Goal: Task Accomplishment & Management: Manage account settings

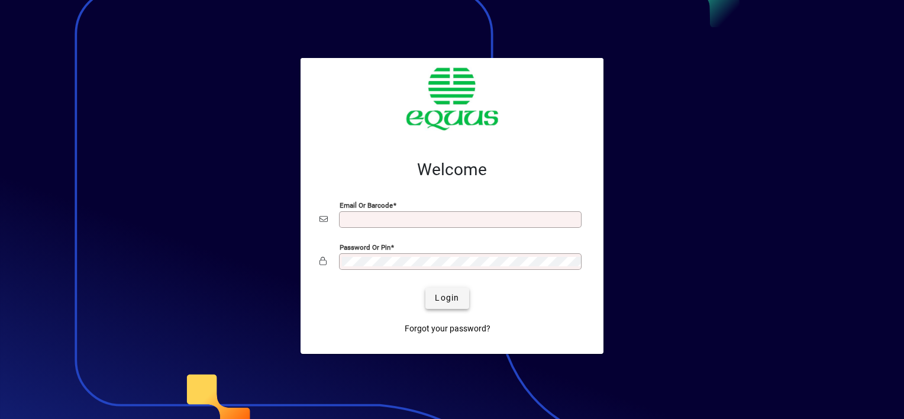
type input "**********"
click at [442, 297] on span "Login" at bounding box center [447, 298] width 24 height 12
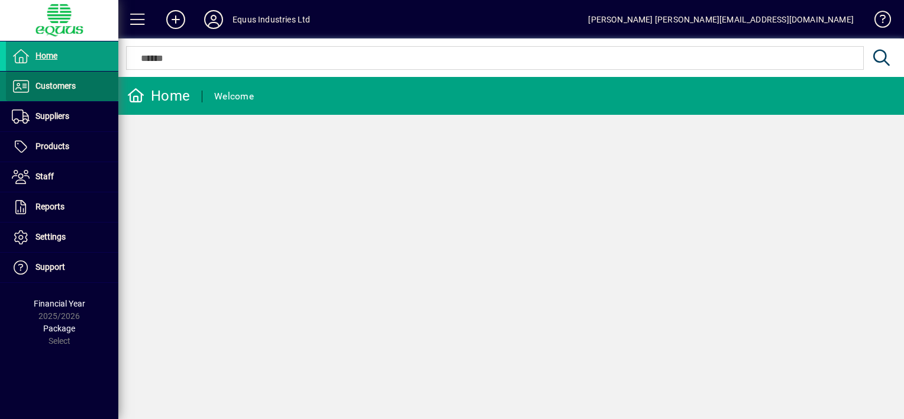
click at [72, 83] on span "Customers" at bounding box center [55, 85] width 40 height 9
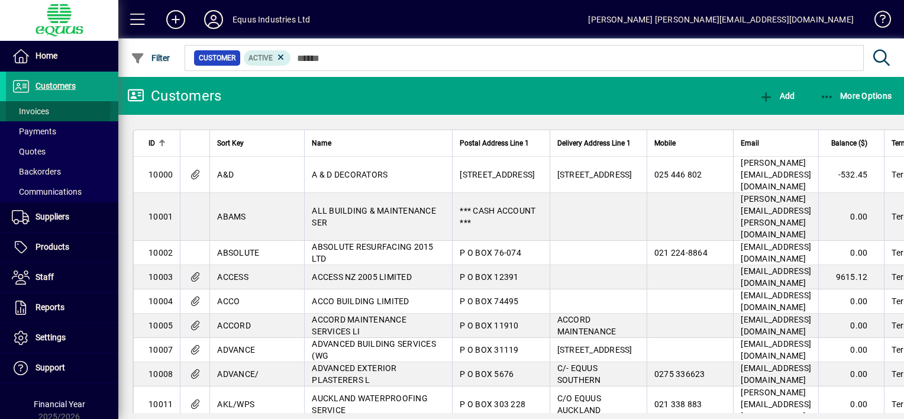
click at [50, 109] on span at bounding box center [62, 111] width 112 height 28
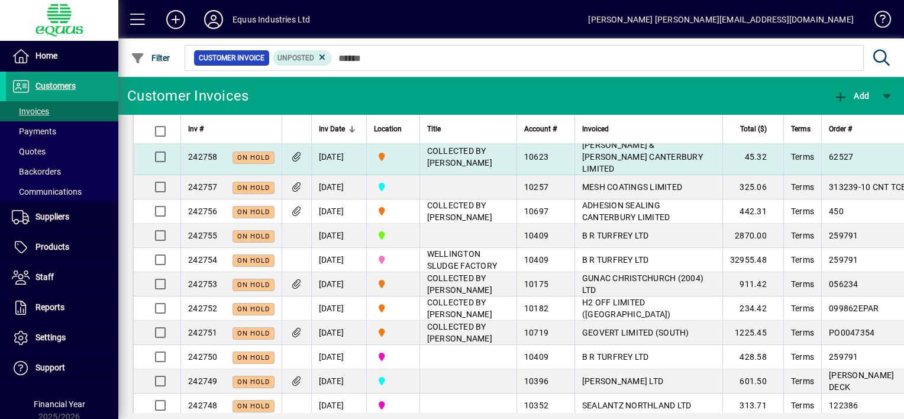
scroll to position [59, 0]
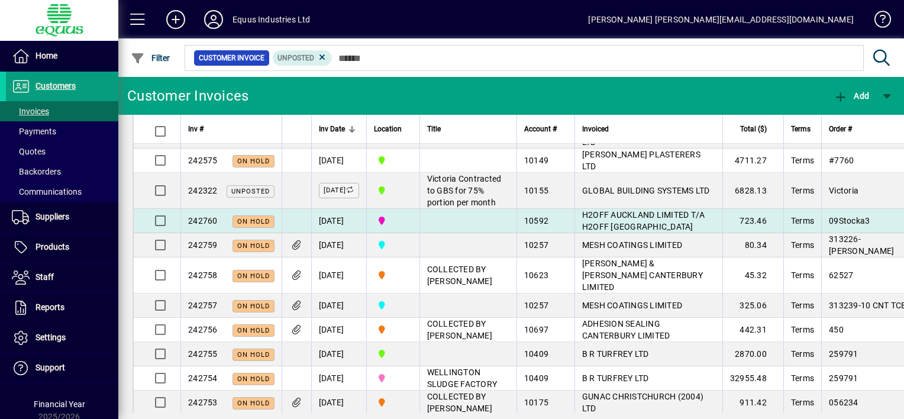
click at [449, 233] on td at bounding box center [467, 221] width 97 height 24
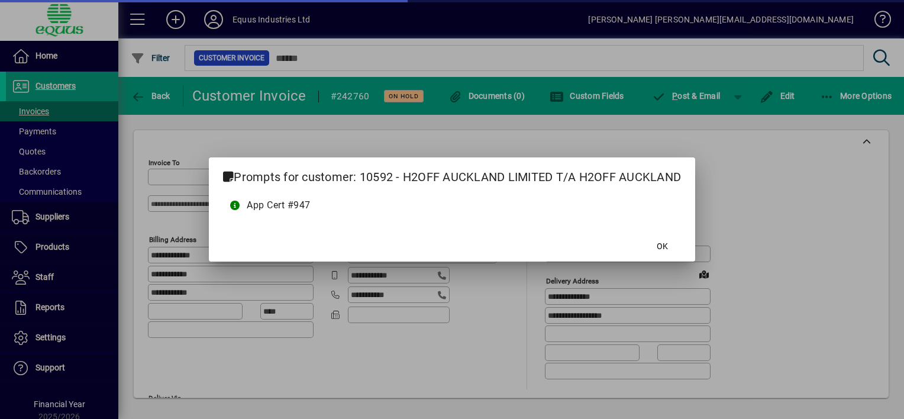
type input "**********"
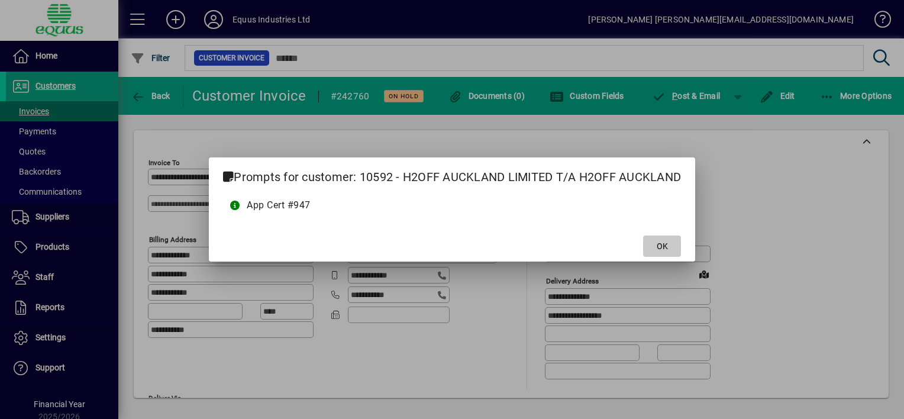
click at [658, 248] on span "OK" at bounding box center [661, 246] width 11 height 12
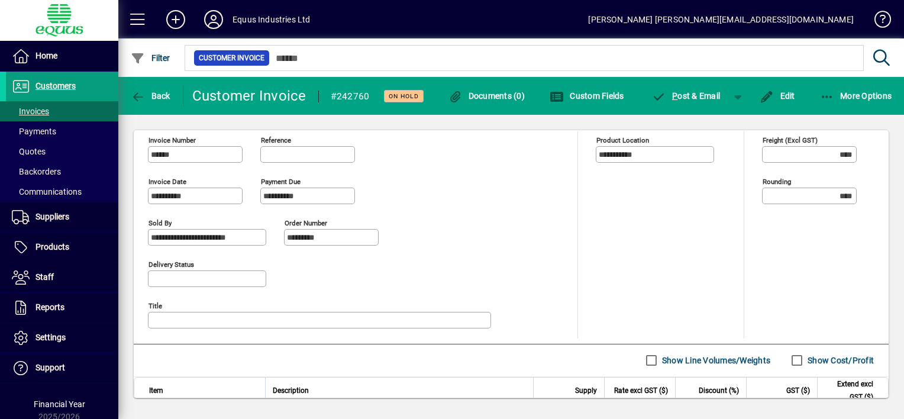
scroll to position [335, 0]
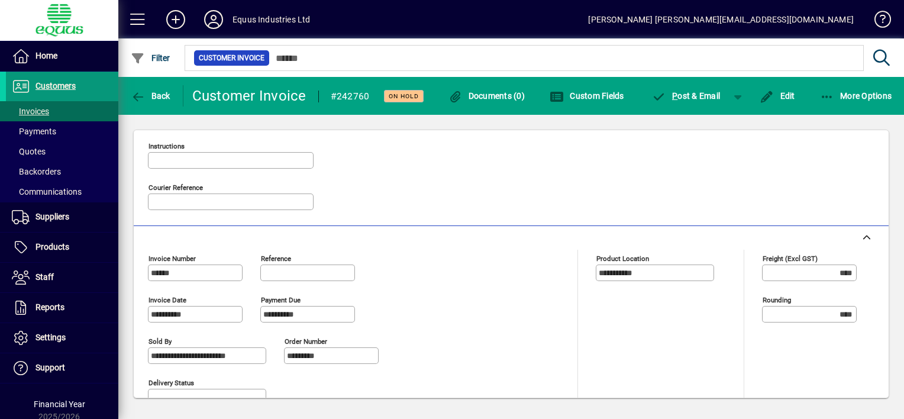
click at [51, 83] on span "Customers" at bounding box center [55, 85] width 40 height 9
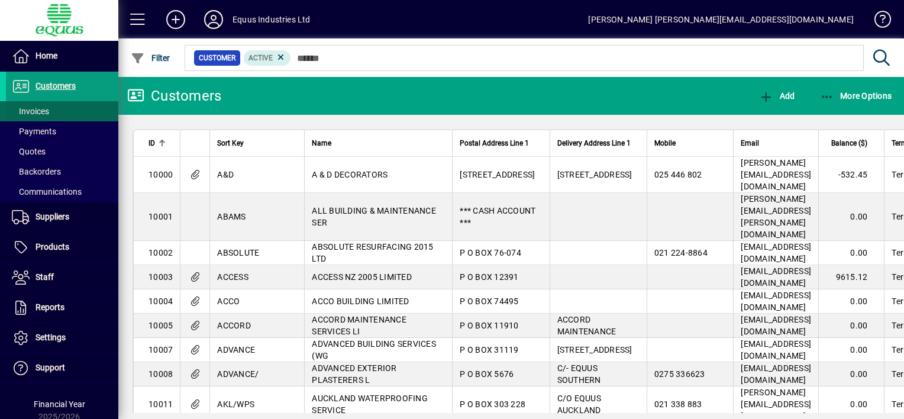
click at [49, 111] on span "Invoices" at bounding box center [27, 111] width 43 height 12
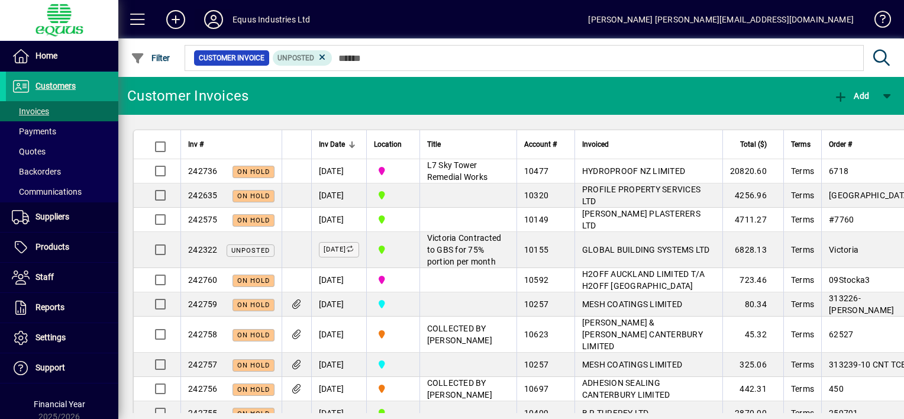
click at [213, 19] on icon at bounding box center [214, 19] width 24 height 19
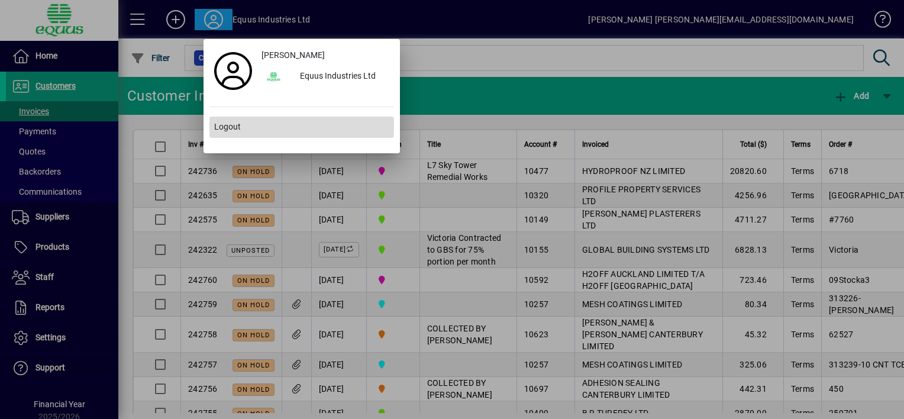
click at [225, 125] on span "Logout" at bounding box center [227, 127] width 27 height 12
